Goal: Transaction & Acquisition: Purchase product/service

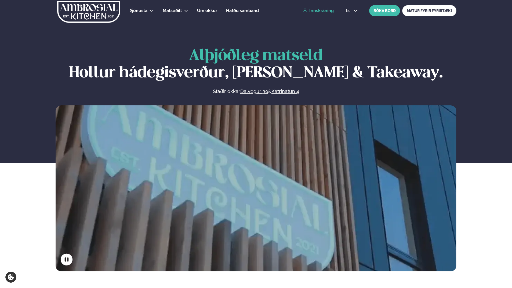
click at [323, 11] on link "Innskráning" at bounding box center [318, 10] width 31 height 5
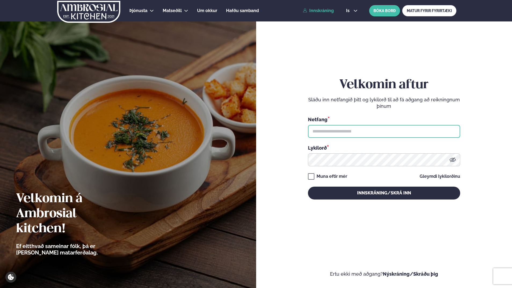
type input "**********"
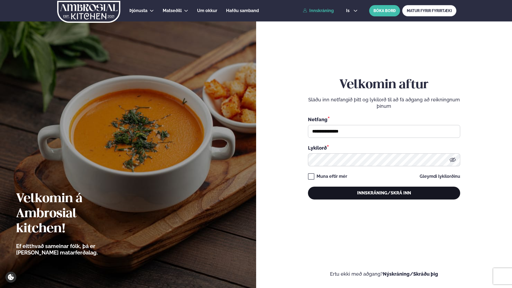
click at [371, 194] on button "Innskráning/Skrá inn" at bounding box center [384, 193] width 152 height 13
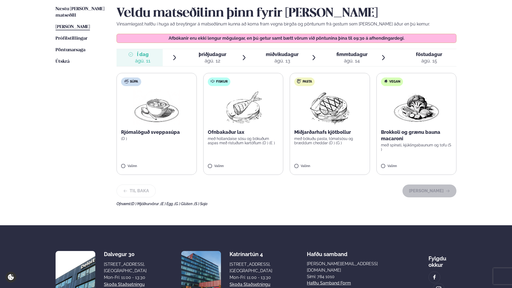
scroll to position [107, 0]
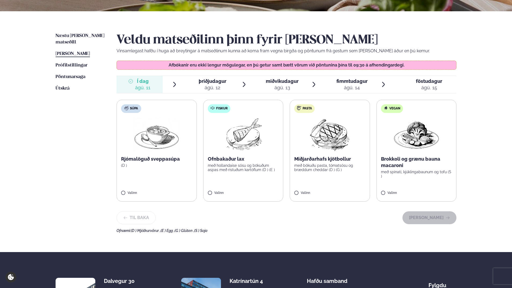
click at [430, 158] on p "Brokkoli og grænu bauna macaroni" at bounding box center [416, 162] width 71 height 13
click at [441, 219] on button "[PERSON_NAME]" at bounding box center [430, 218] width 54 height 13
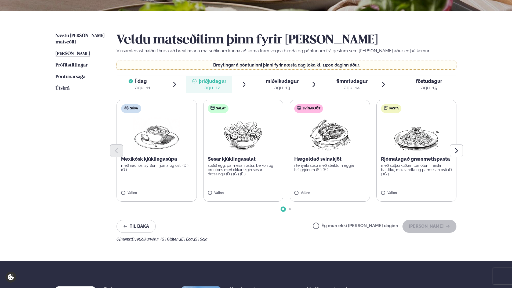
click at [328, 134] on img at bounding box center [330, 134] width 48 height 34
click at [439, 230] on button "[PERSON_NAME]" at bounding box center [430, 226] width 54 height 13
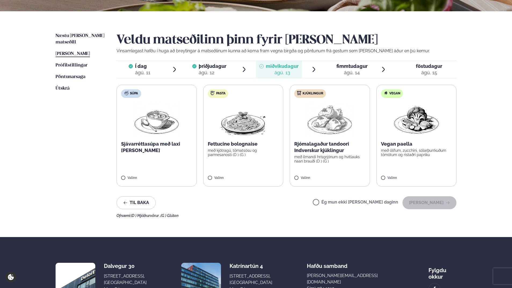
click at [246, 131] on img at bounding box center [243, 119] width 47 height 34
click at [442, 201] on button "[PERSON_NAME]" at bounding box center [430, 203] width 54 height 13
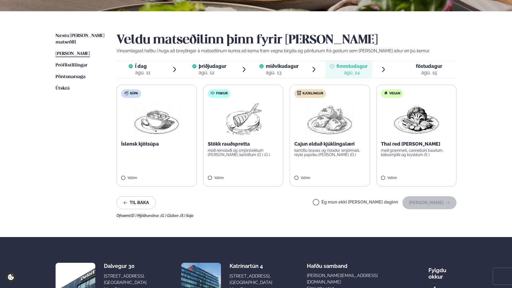
click at [335, 158] on label "Kjúklingur Cajun elduð kjúklingalæri kartöflu bravas og ristaður smjörmaís, rey…" at bounding box center [330, 136] width 80 height 102
click at [312, 175] on icon at bounding box center [313, 175] width 5 height 5
click at [423, 144] on p "Thai red [PERSON_NAME]" at bounding box center [416, 144] width 71 height 6
click at [446, 202] on icon "button" at bounding box center [448, 203] width 4 height 4
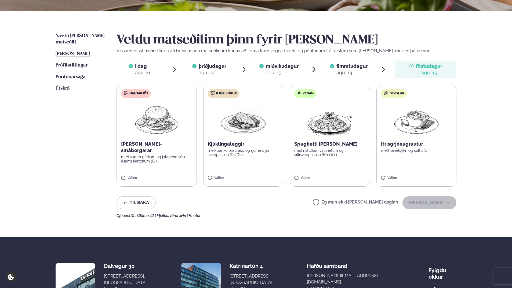
click at [158, 123] on img at bounding box center [157, 119] width 48 height 34
click at [450, 204] on icon "button" at bounding box center [448, 203] width 4 height 4
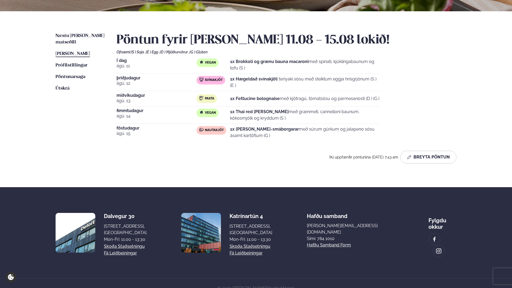
click at [77, 32] on div "Næstu [PERSON_NAME] matseðill Næsta vika [PERSON_NAME] matseðill [PERSON_NAME] …" at bounding box center [255, 99] width 433 height 176
click at [76, 35] on span "Næstu [PERSON_NAME] matseðill" at bounding box center [80, 39] width 49 height 11
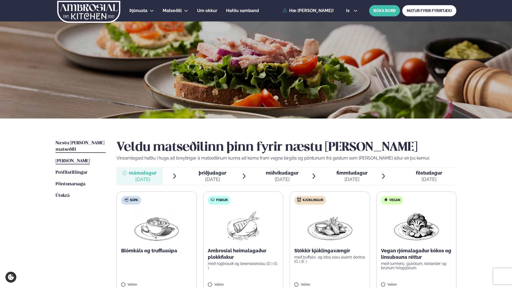
click at [77, 158] on link "[PERSON_NAME] matseðill [PERSON_NAME]" at bounding box center [73, 161] width 34 height 6
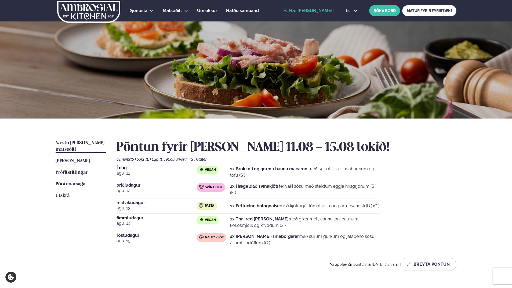
click at [84, 145] on span "Næstu [PERSON_NAME] matseðill" at bounding box center [80, 146] width 49 height 11
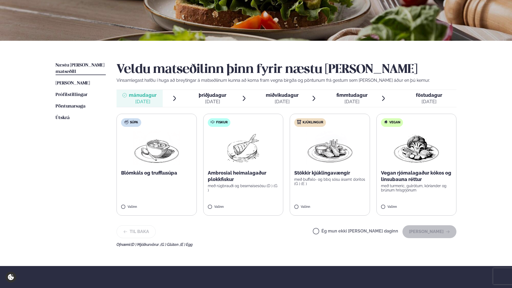
scroll to position [81, 0]
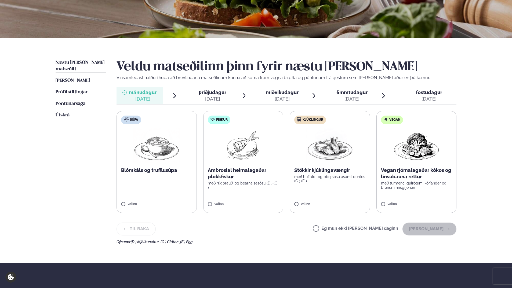
click at [219, 92] on span "þriðjudagur" at bounding box center [213, 93] width 28 height 6
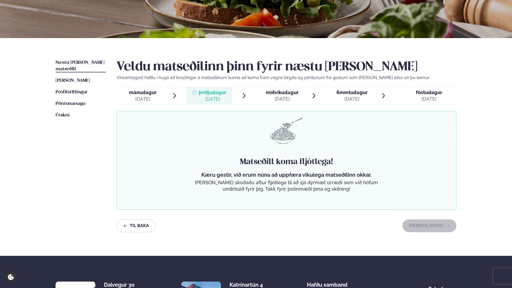
click at [143, 89] on div "mánudagur mán." at bounding box center [143, 92] width 28 height 6
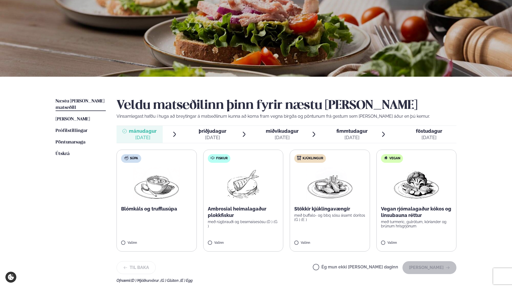
scroll to position [0, 0]
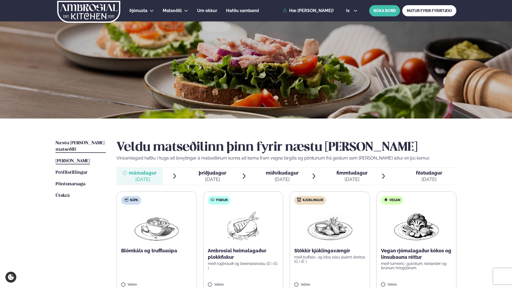
click at [77, 159] on span "[PERSON_NAME]" at bounding box center [73, 161] width 34 height 5
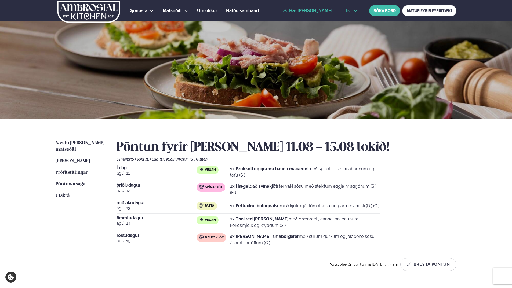
click at [348, 11] on span "is" at bounding box center [348, 11] width 5 height 4
